Goal: Task Accomplishment & Management: Complete application form

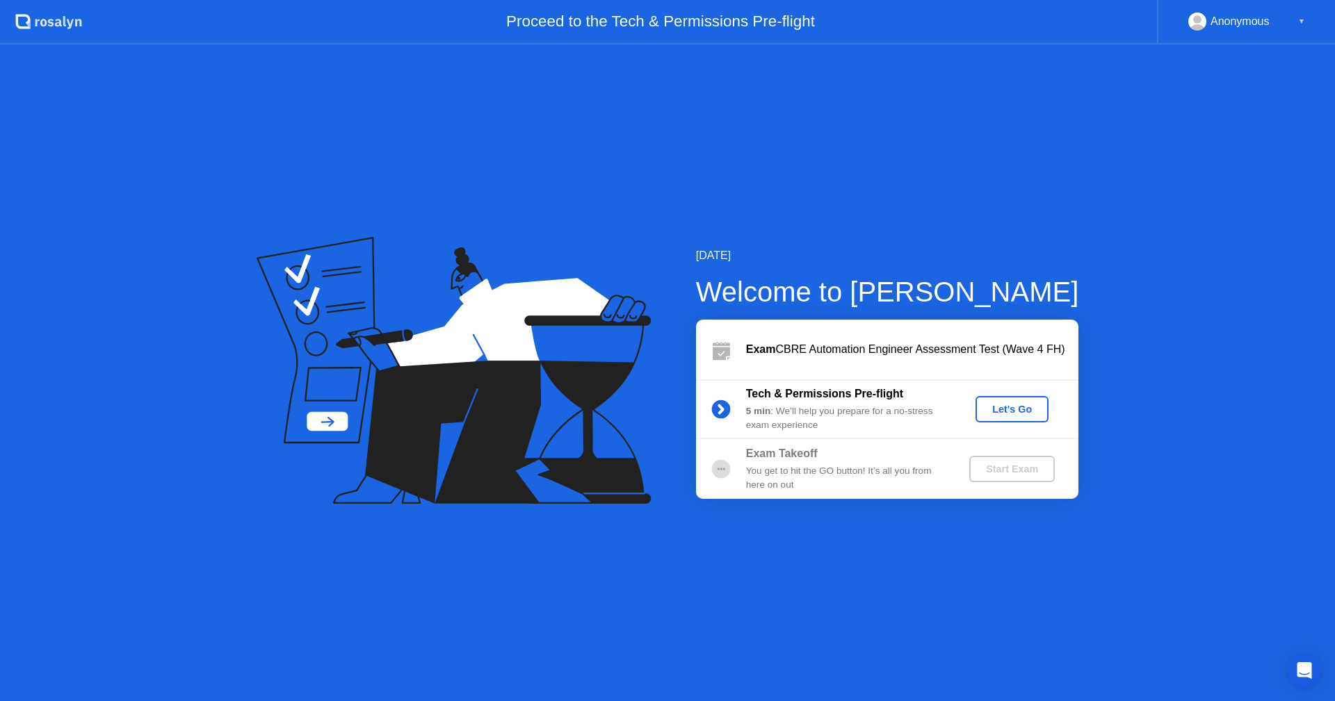
click at [1017, 410] on div "Let's Go" at bounding box center [1012, 409] width 62 height 11
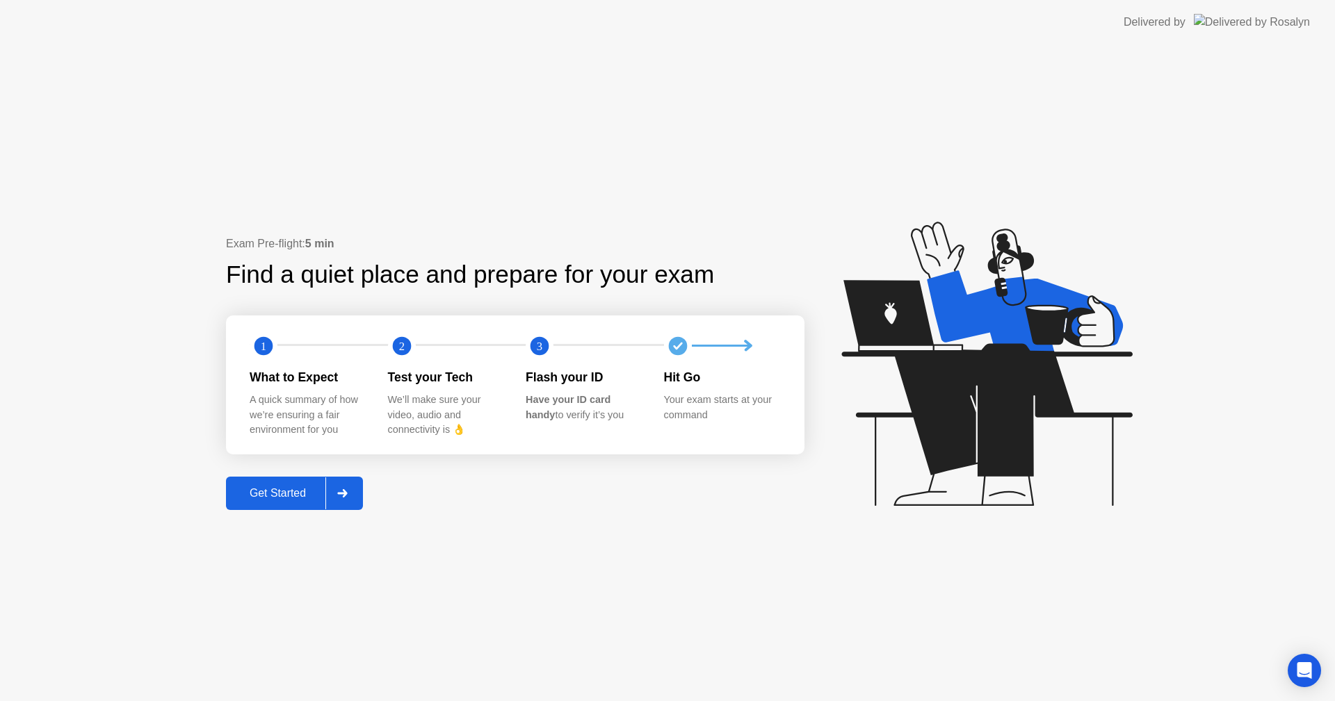
click at [284, 485] on button "Get Started" at bounding box center [294, 493] width 137 height 33
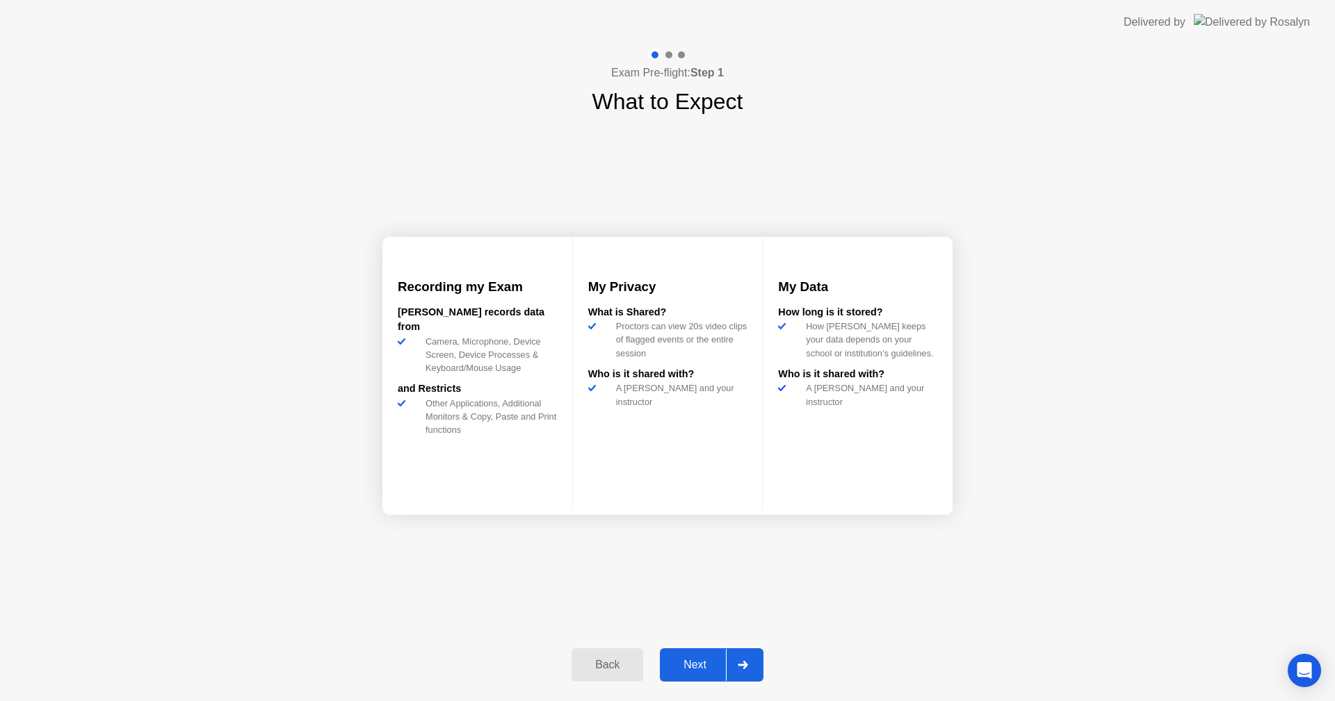
click at [705, 659] on div "Next" at bounding box center [695, 665] width 62 height 13
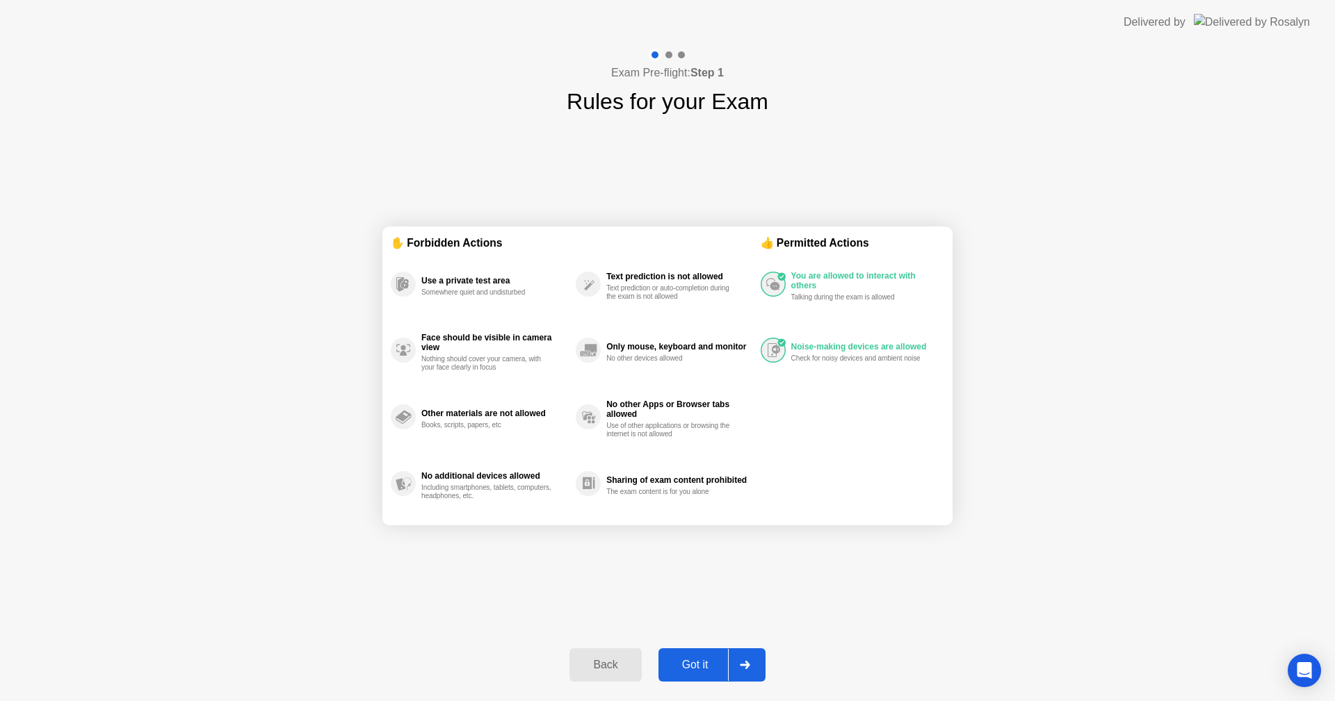
click at [701, 659] on div "Got it" at bounding box center [694, 665] width 65 height 13
select select "**********"
select select "*******"
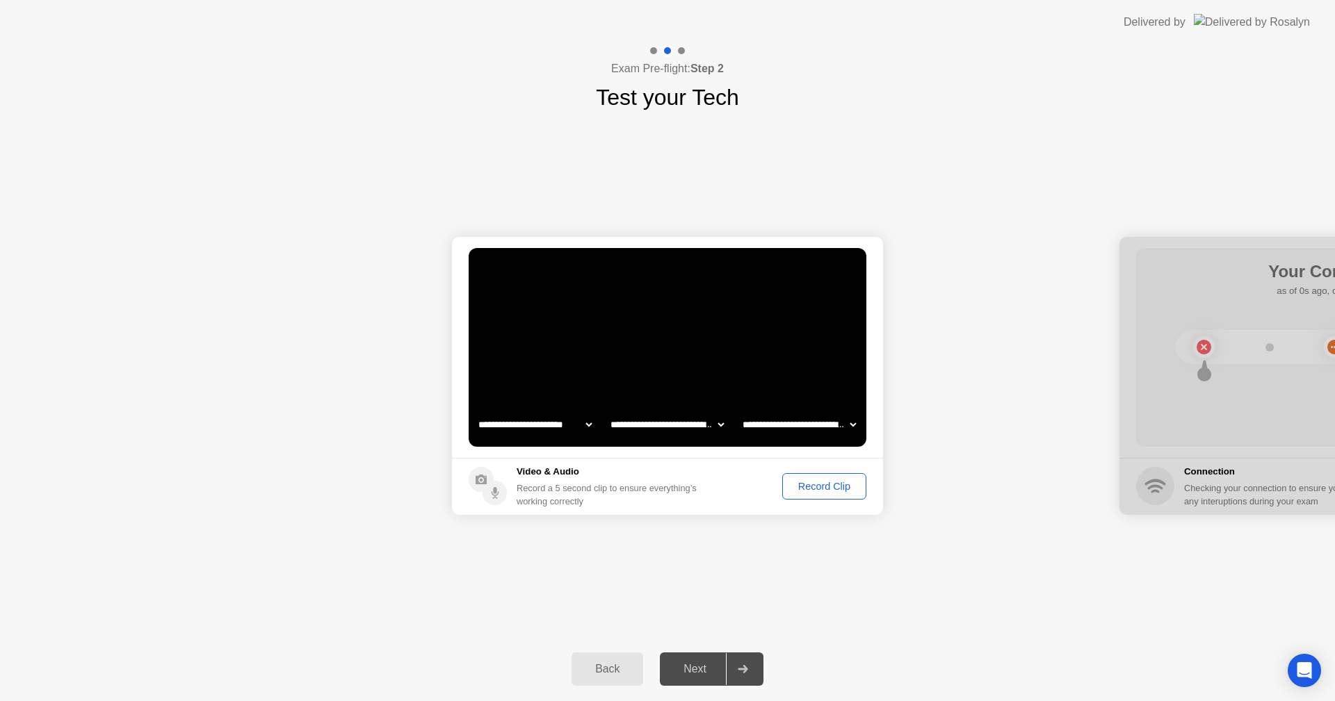
click at [585, 425] on select "**********" at bounding box center [534, 425] width 119 height 28
click at [666, 423] on select "**********" at bounding box center [667, 425] width 119 height 28
click at [812, 478] on button "Record Clip" at bounding box center [824, 486] width 84 height 26
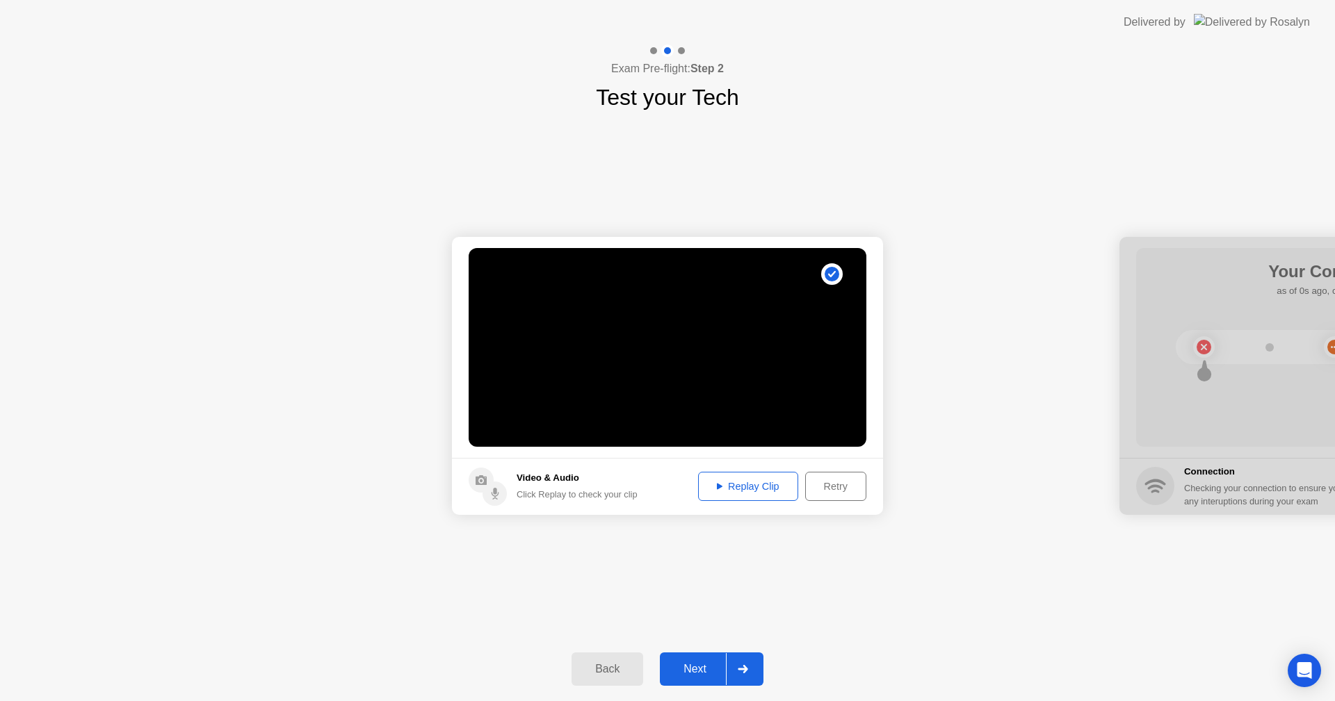
click at [735, 481] on div "Replay Clip" at bounding box center [748, 486] width 90 height 11
click at [829, 270] on circle at bounding box center [831, 274] width 15 height 15
click at [698, 664] on div "Next" at bounding box center [695, 669] width 62 height 13
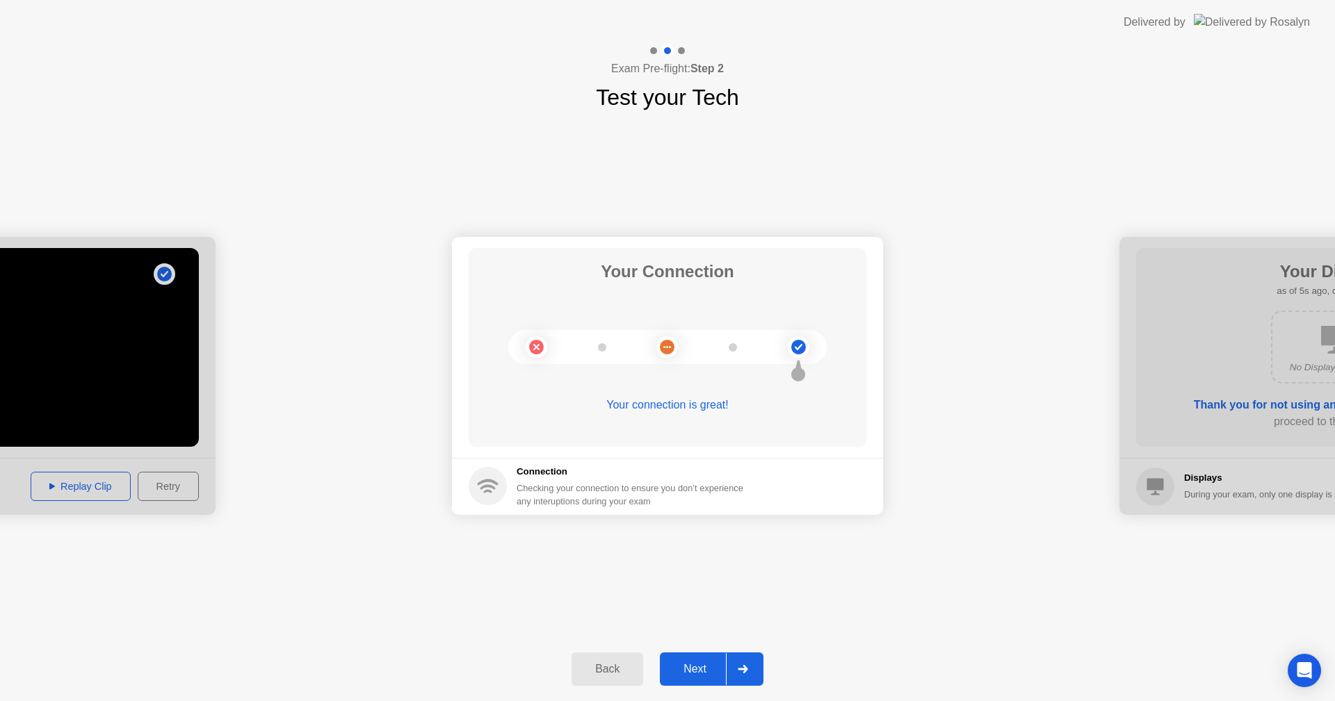
click at [713, 669] on div "Next" at bounding box center [695, 669] width 62 height 13
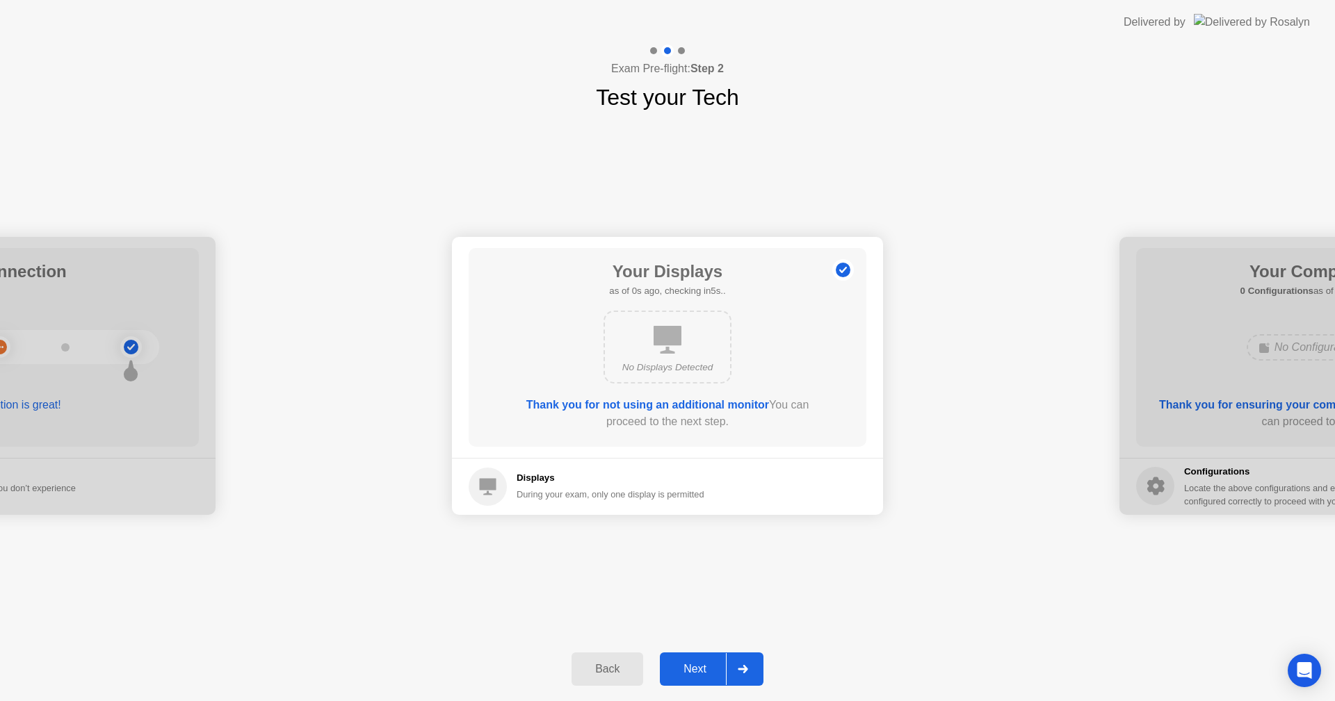
click at [697, 673] on div "Next" at bounding box center [695, 669] width 62 height 13
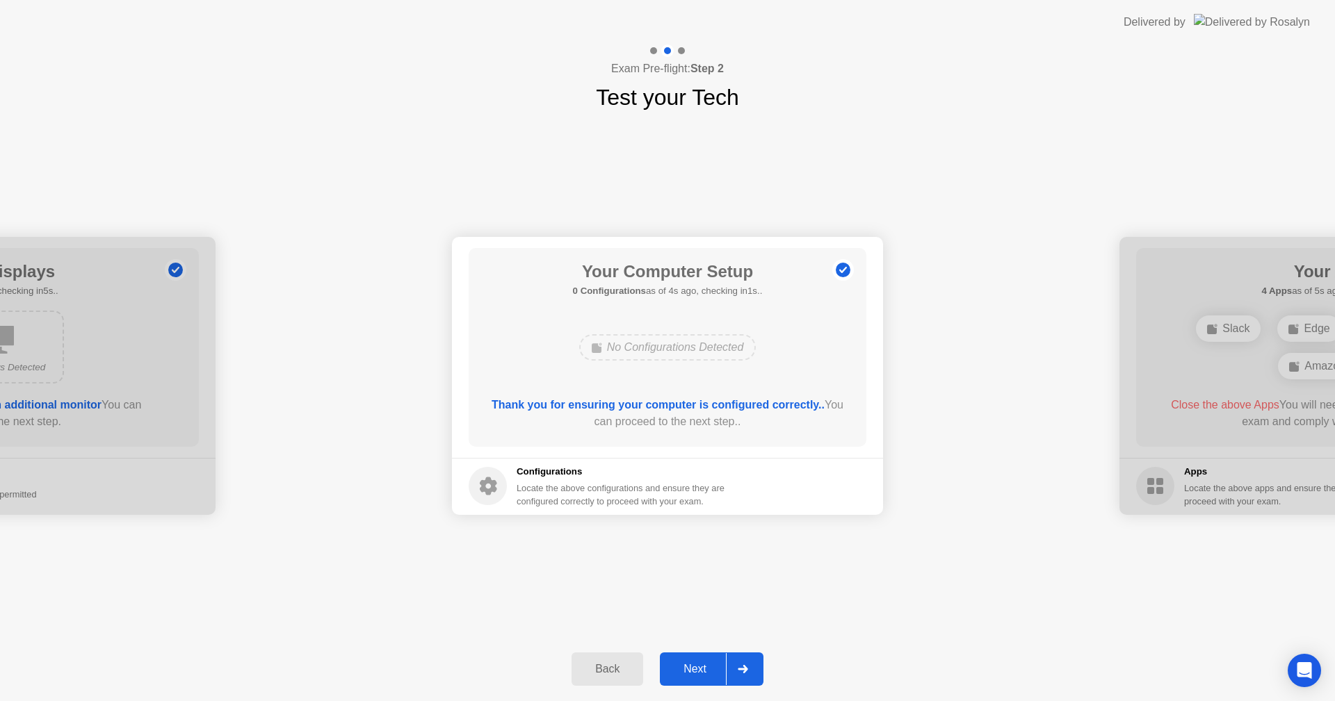
click at [701, 672] on div "Next" at bounding box center [695, 669] width 62 height 13
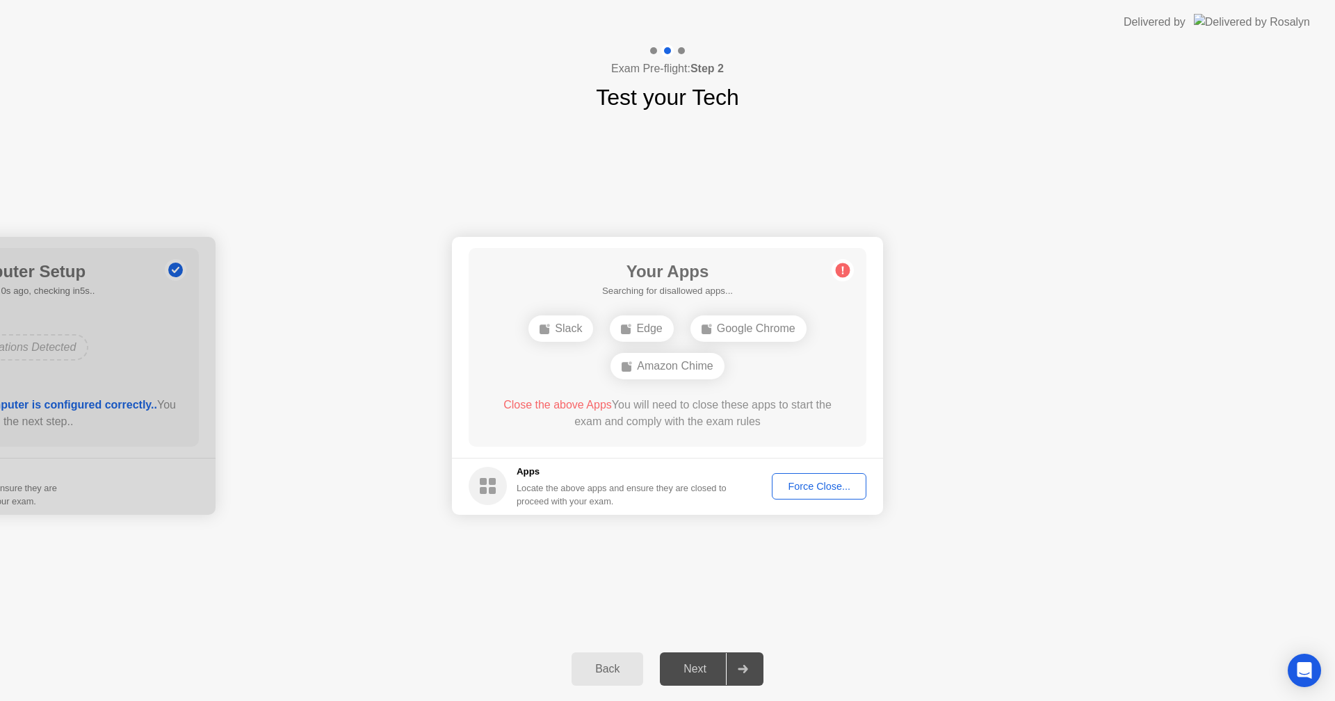
click at [829, 485] on div "Force Close..." at bounding box center [818, 486] width 85 height 11
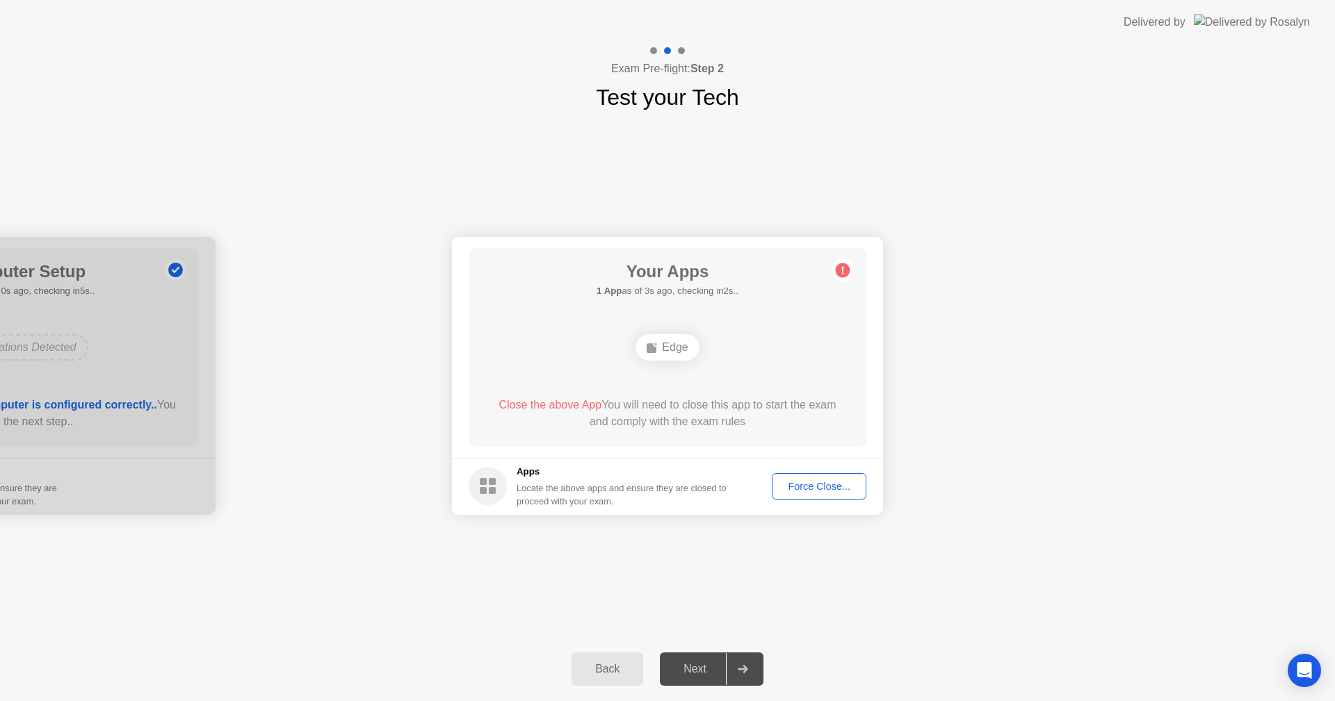
click at [800, 483] on div "Force Close..." at bounding box center [818, 486] width 85 height 11
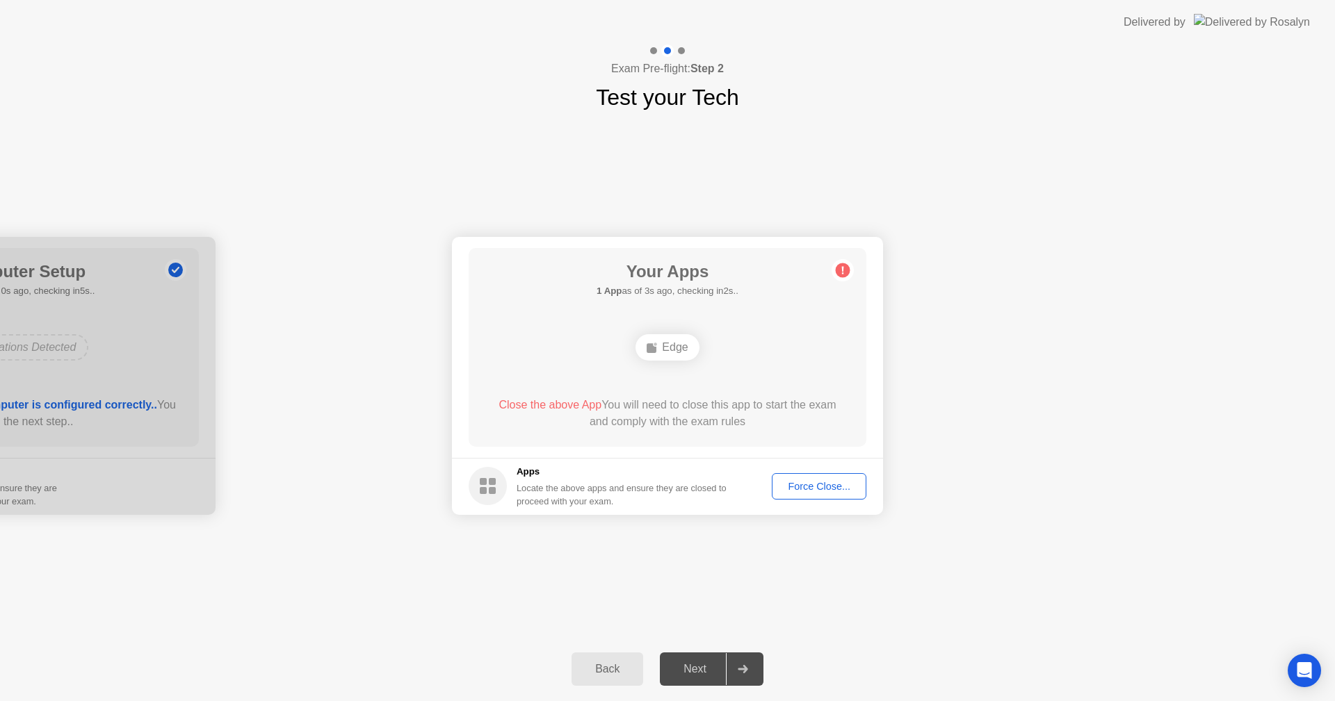
click at [685, 672] on div "Next" at bounding box center [695, 669] width 62 height 13
click at [1173, 679] on div "Back Next" at bounding box center [667, 669] width 1335 height 64
click at [847, 484] on div "Force Close..." at bounding box center [818, 486] width 85 height 11
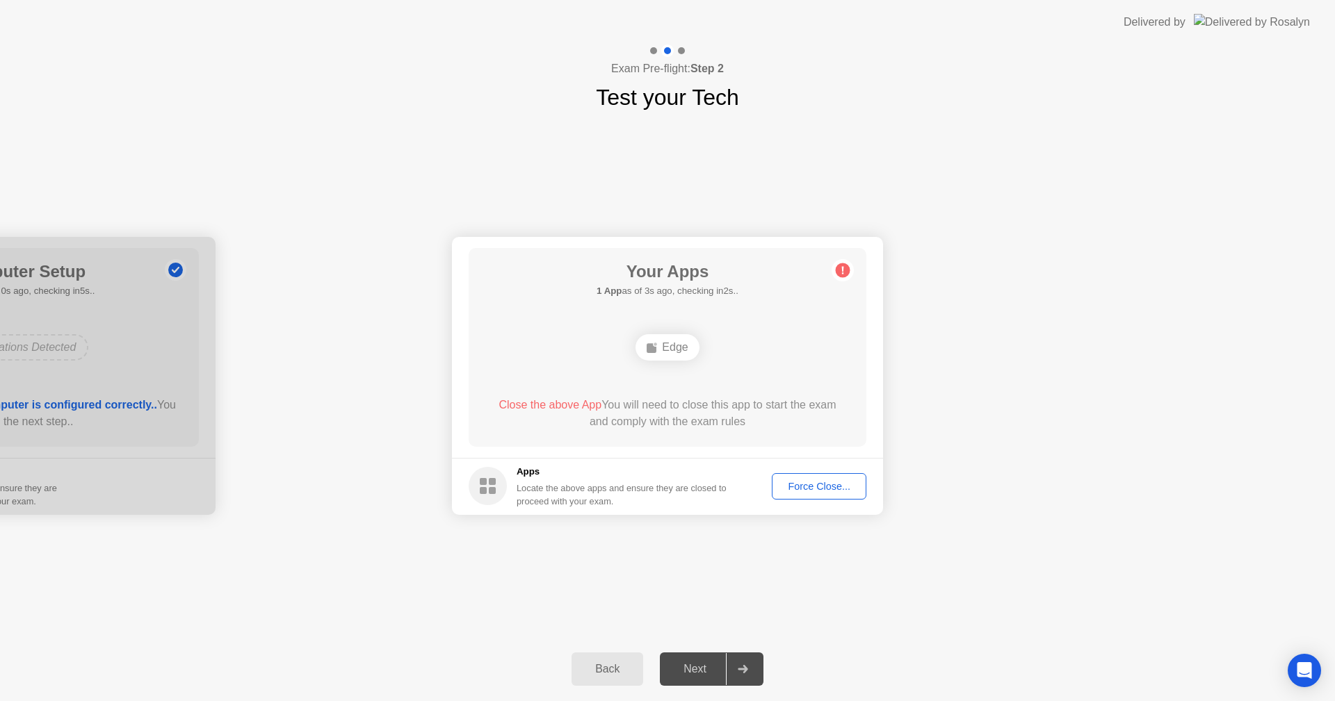
click at [674, 350] on div "Edge" at bounding box center [666, 347] width 63 height 26
drag, startPoint x: 364, startPoint y: 192, endPoint x: 493, endPoint y: 174, distance: 130.6
click at [364, 192] on div "**********" at bounding box center [667, 375] width 1335 height 523
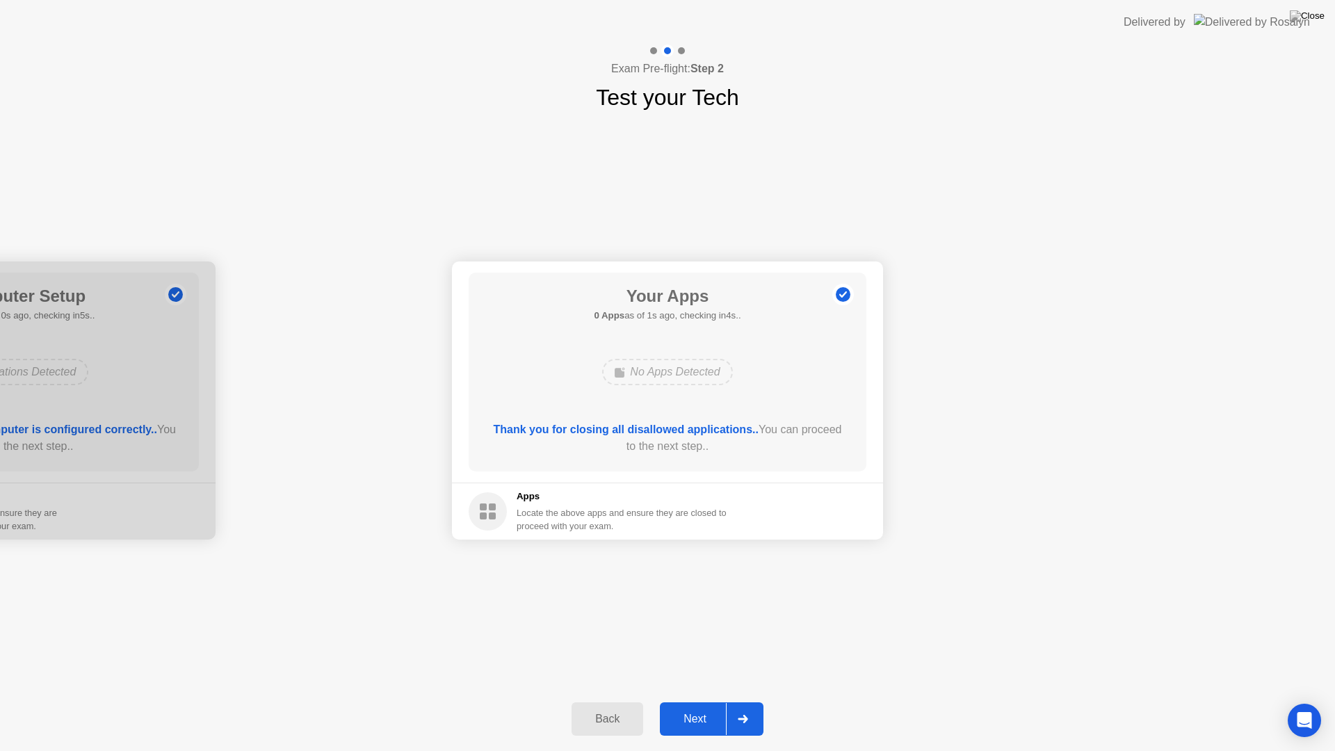
click at [694, 701] on div "Next" at bounding box center [695, 719] width 62 height 13
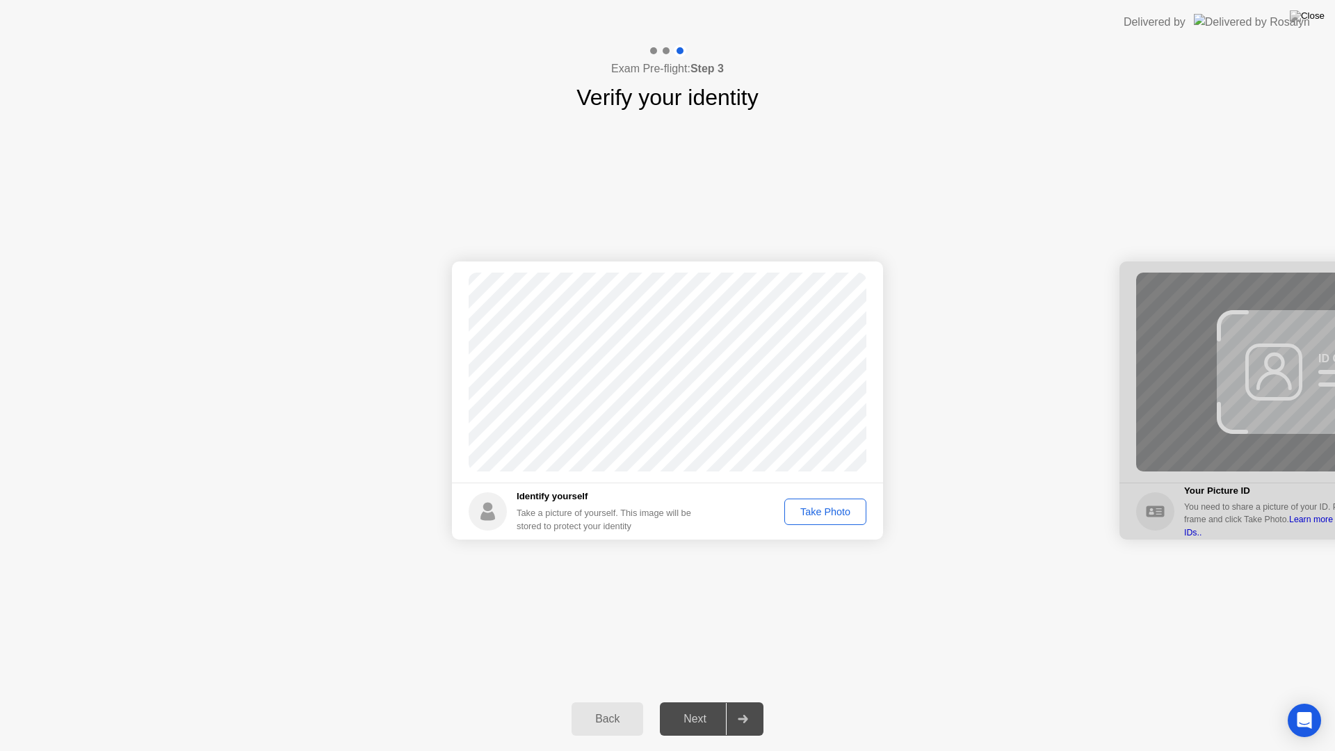
click at [815, 510] on div "Take Photo" at bounding box center [825, 511] width 72 height 11
click at [704, 701] on div "Next" at bounding box center [695, 719] width 62 height 13
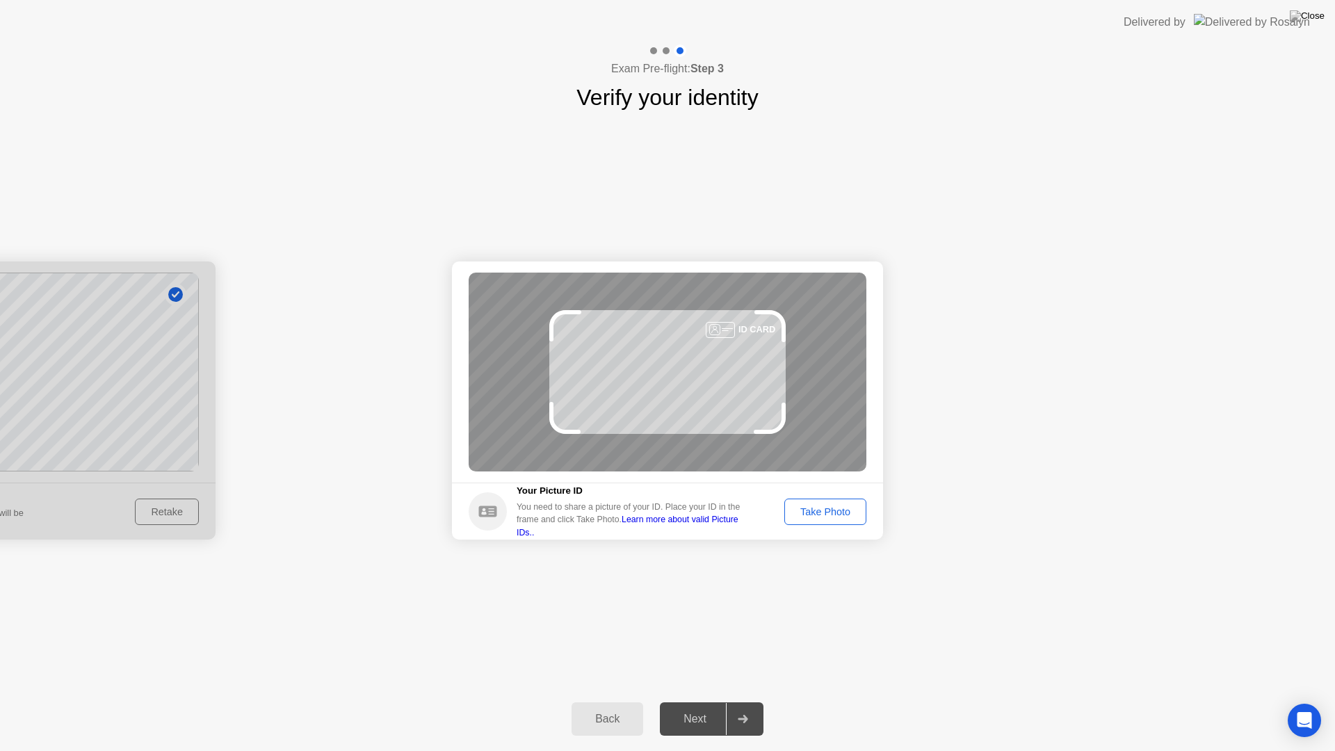
click at [813, 515] on div "Take Photo" at bounding box center [825, 511] width 72 height 11
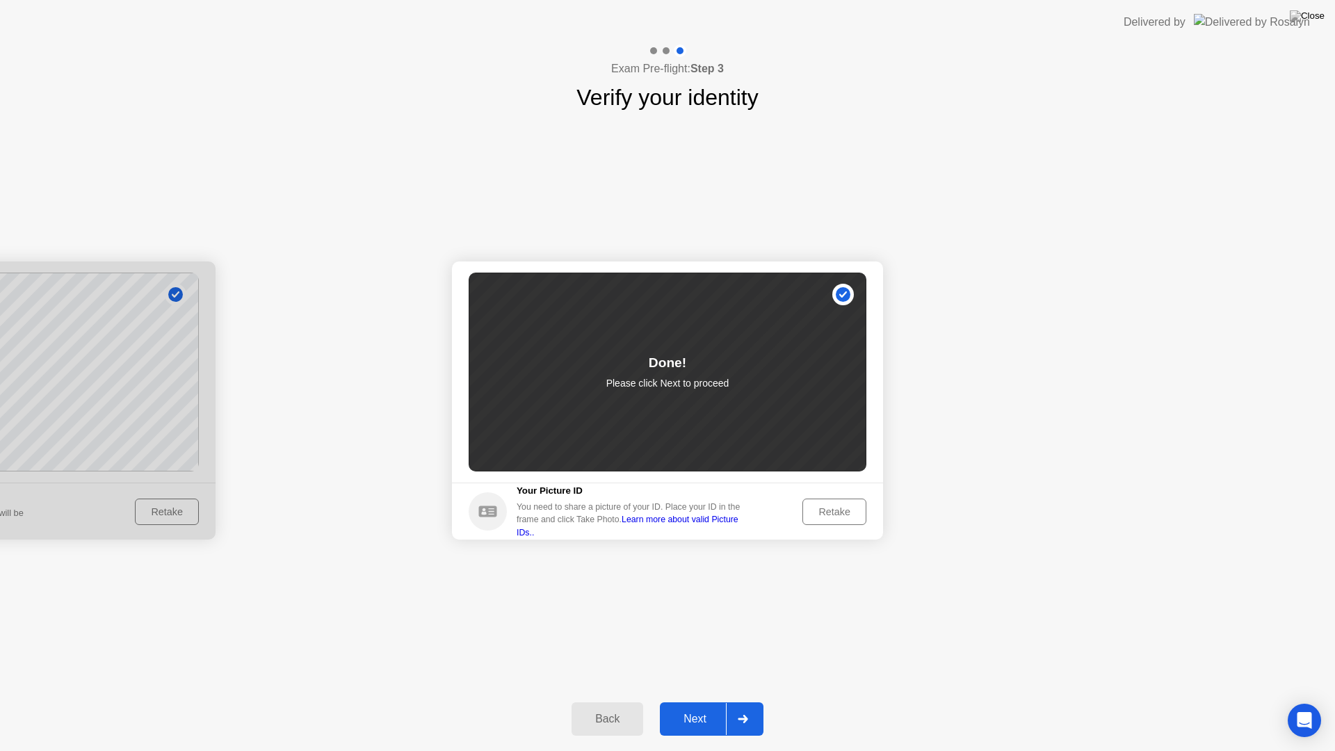
click at [697, 701] on div "Next" at bounding box center [695, 719] width 62 height 13
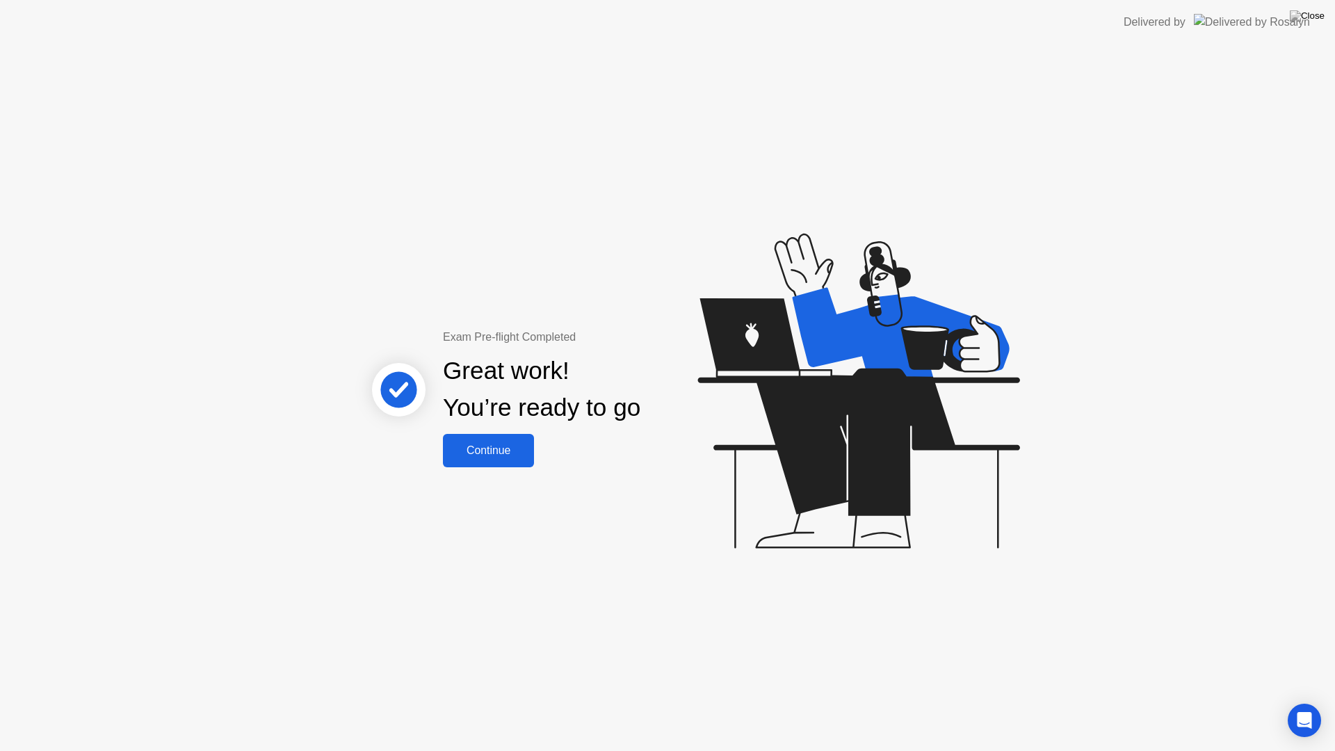
click at [518, 453] on div "Continue" at bounding box center [488, 450] width 83 height 13
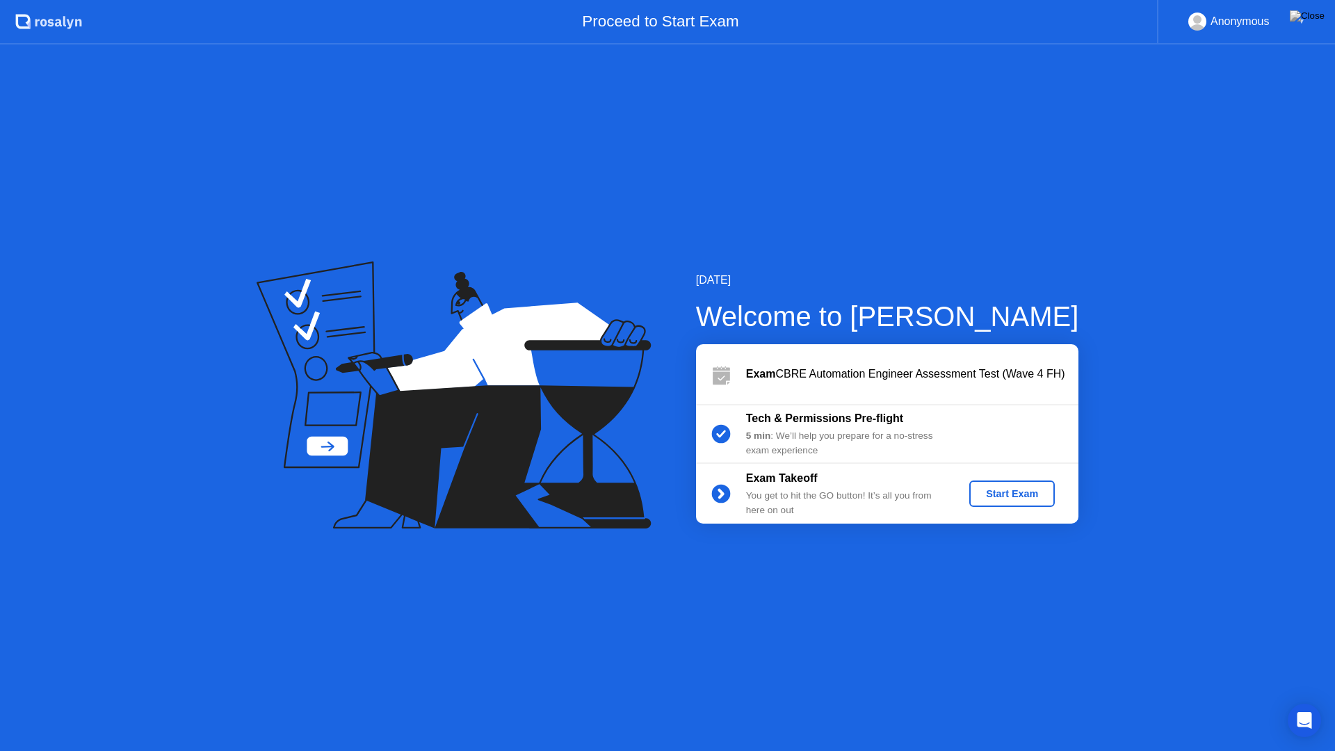
click at [1000, 493] on div "Start Exam" at bounding box center [1012, 493] width 74 height 11
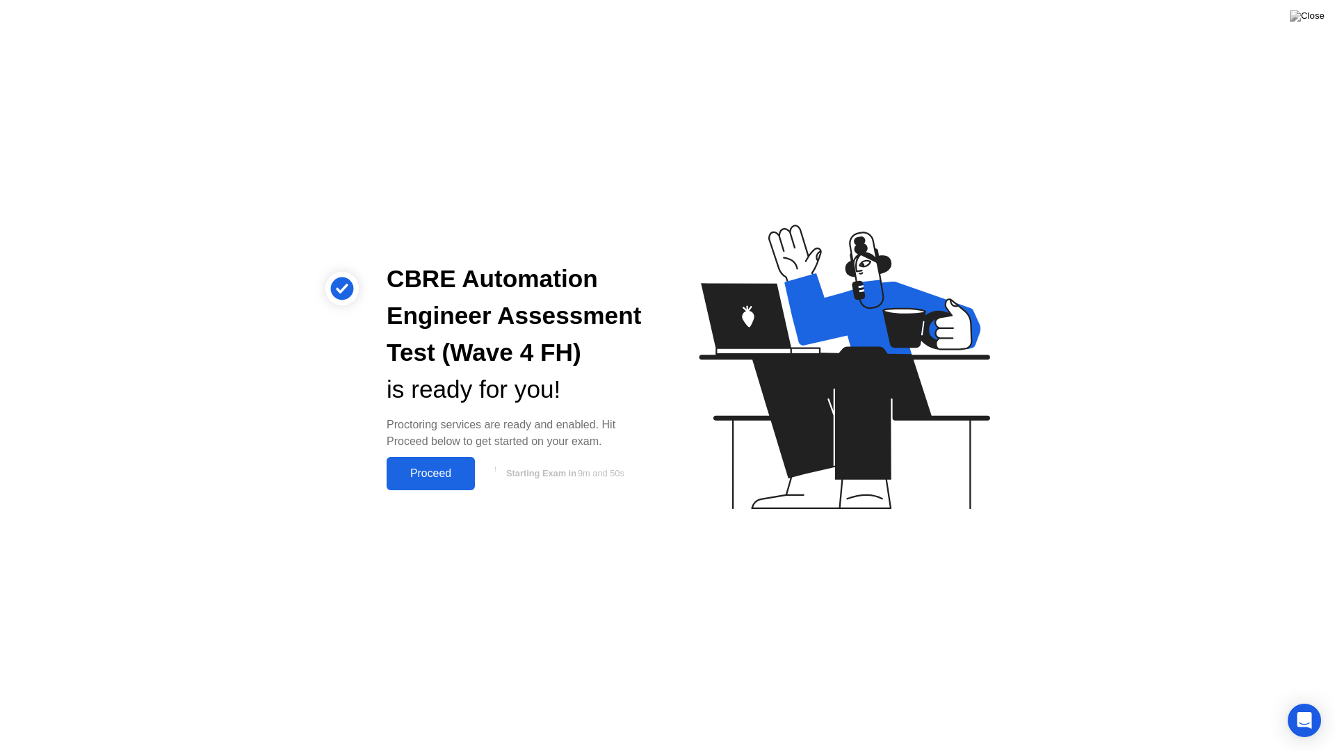
click at [432, 469] on div "Proceed" at bounding box center [431, 473] width 80 height 13
